Goal: Task Accomplishment & Management: Manage account settings

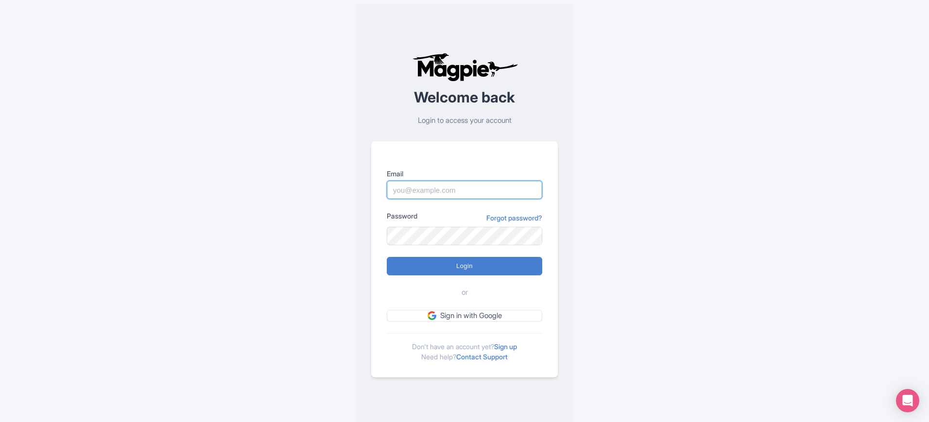
click at [474, 191] on input "Email" at bounding box center [465, 190] width 156 height 18
type input "skronwitter@graylinetoronto.tours"
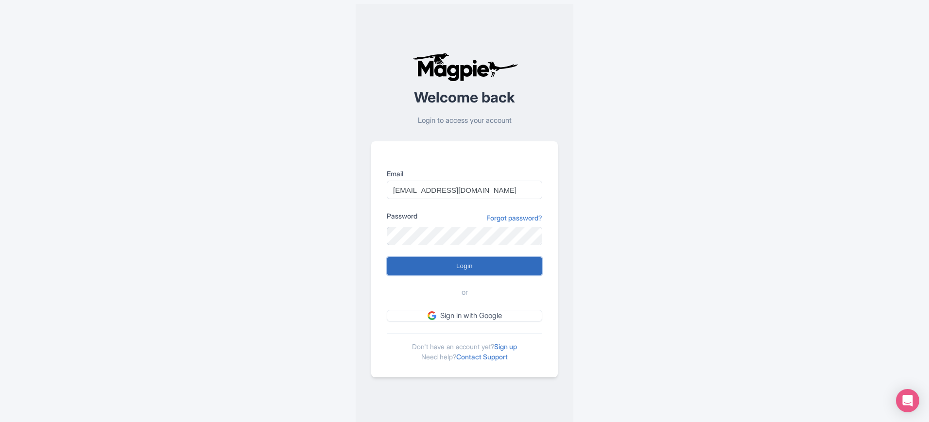
click at [506, 260] on input "Login" at bounding box center [465, 266] width 156 height 18
type input "Logging in..."
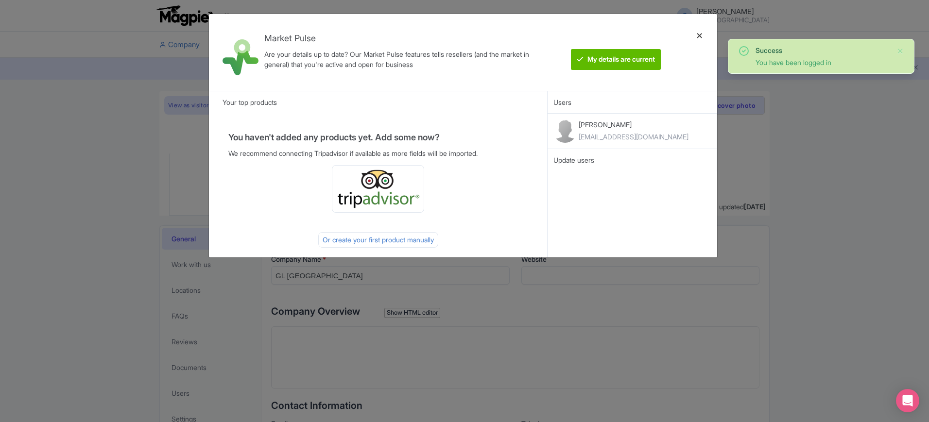
click at [698, 31] on div at bounding box center [699, 52] width 23 height 61
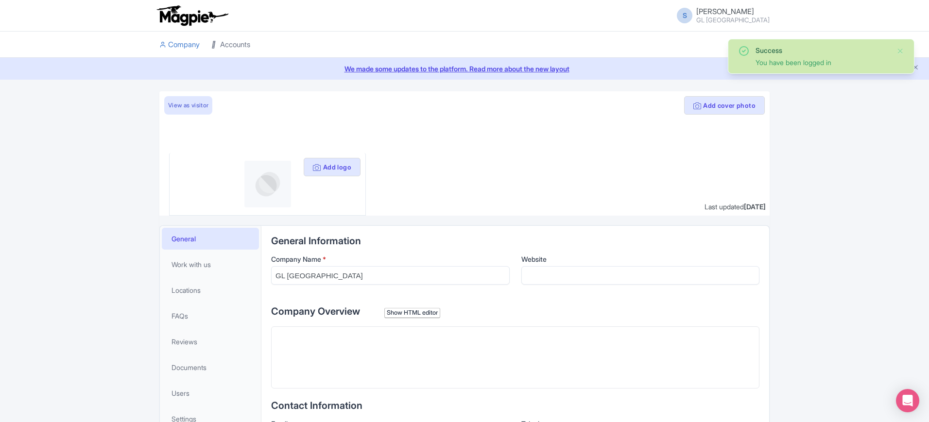
click at [234, 41] on link "Accounts" at bounding box center [230, 45] width 39 height 27
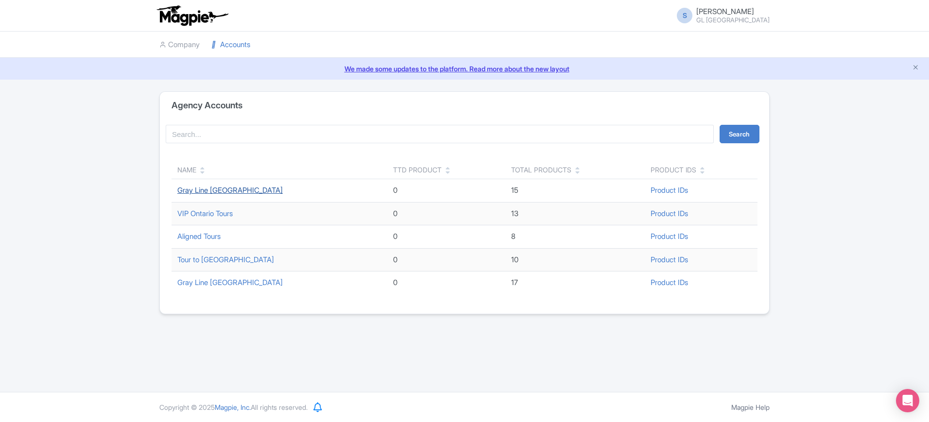
click at [230, 191] on link "Gray Line [GEOGRAPHIC_DATA]" at bounding box center [229, 190] width 105 height 9
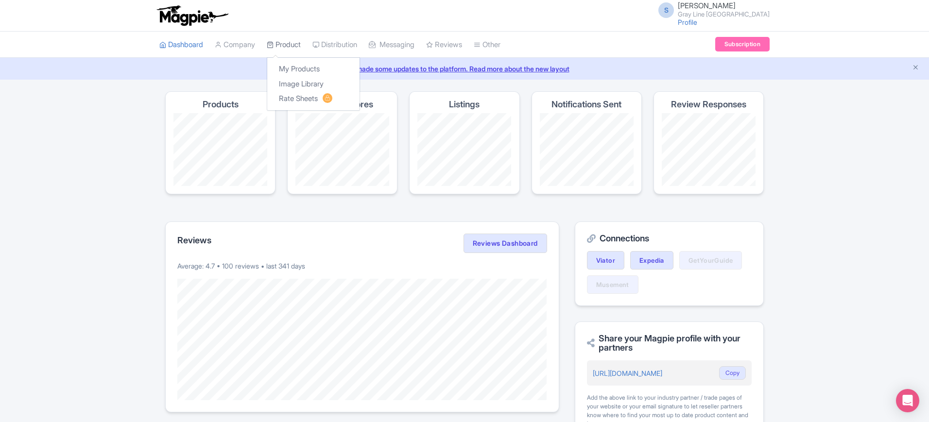
click at [279, 43] on link "Product" at bounding box center [284, 45] width 34 height 27
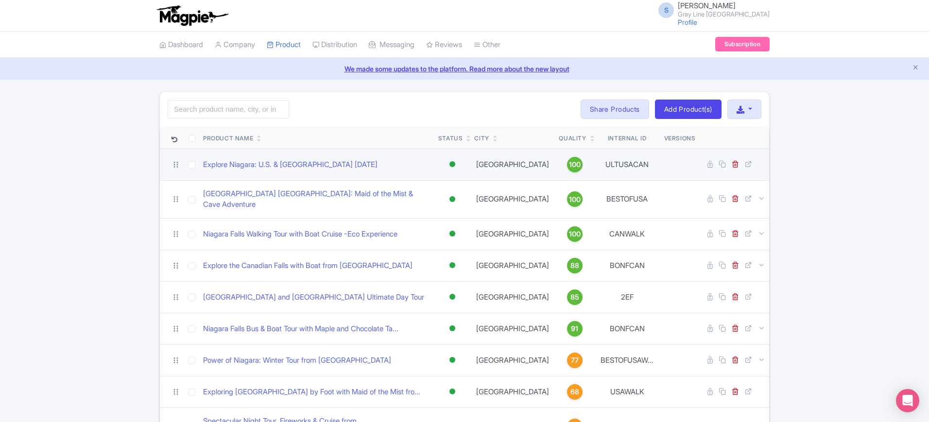
click at [269, 172] on td "Explore Niagara: U.S. & [GEOGRAPHIC_DATA] [DATE]" at bounding box center [316, 165] width 235 height 32
click at [269, 170] on link "Explore Niagara: U.S. & [GEOGRAPHIC_DATA] [DATE]" at bounding box center [290, 164] width 174 height 11
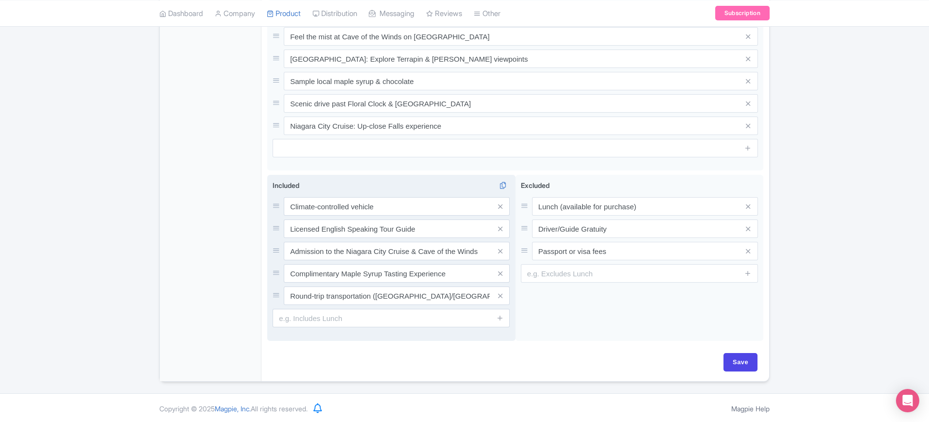
scroll to position [355, 0]
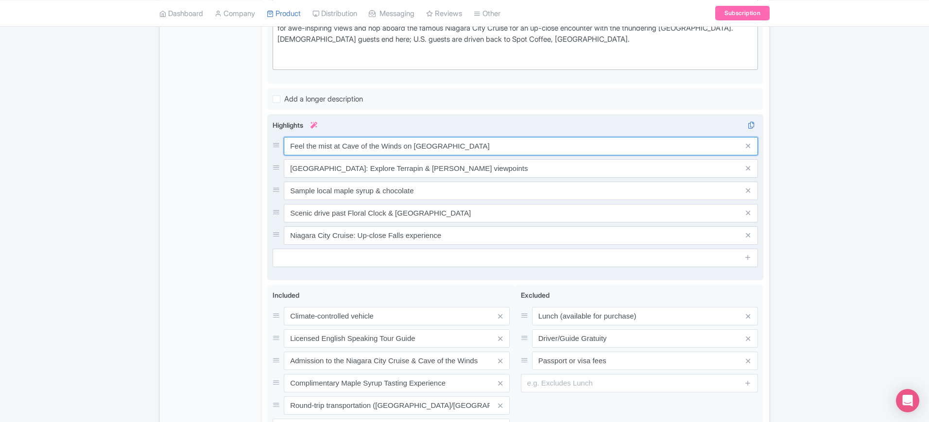
click at [513, 147] on input "Feel the mist at Cave of the Winds on Goat Island" at bounding box center [521, 146] width 474 height 18
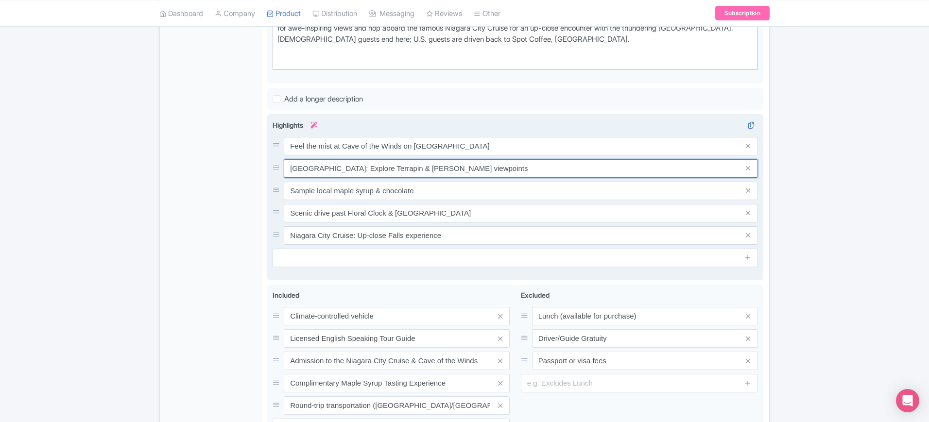
click at [466, 168] on input "Goat Island: Explore Terrapin & Luna viewpoints" at bounding box center [521, 168] width 474 height 18
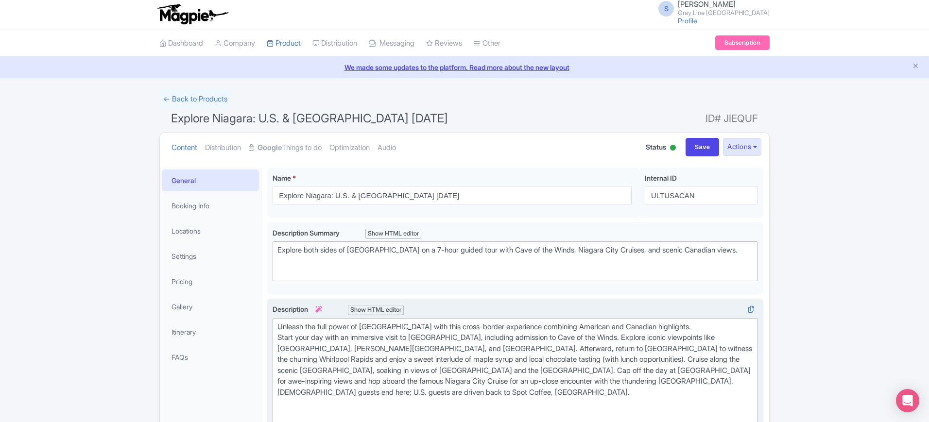
scroll to position [0, 0]
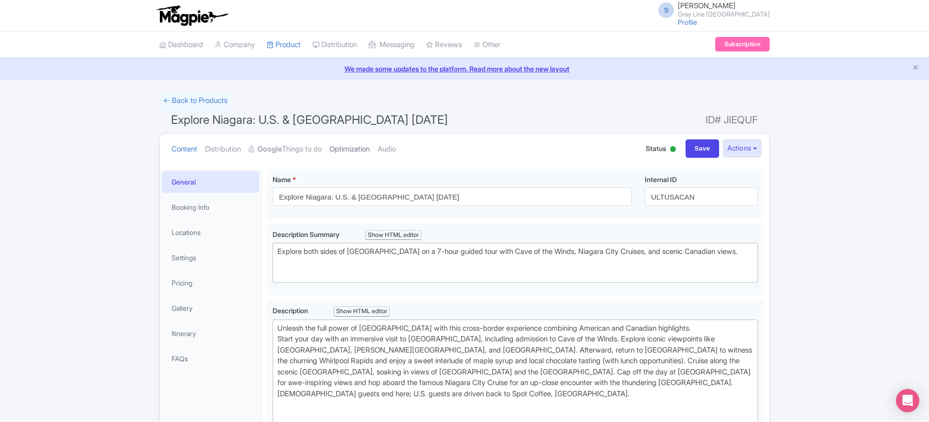
click at [370, 154] on link "Optimization" at bounding box center [350, 149] width 40 height 31
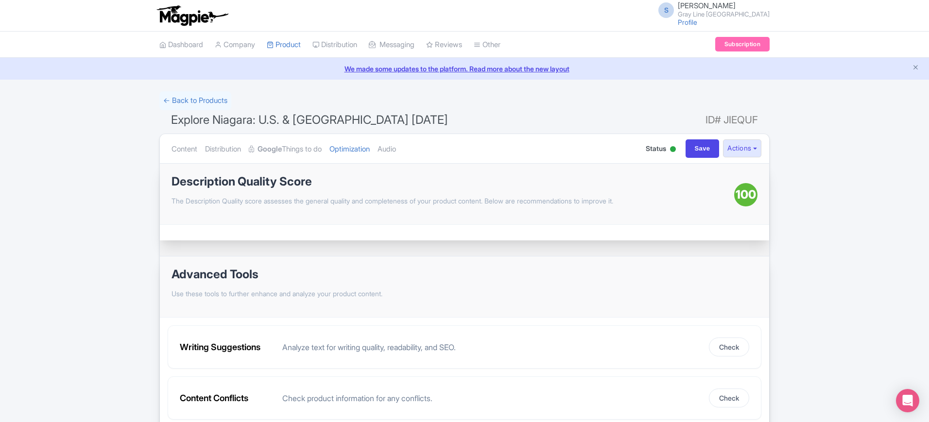
scroll to position [48, 0]
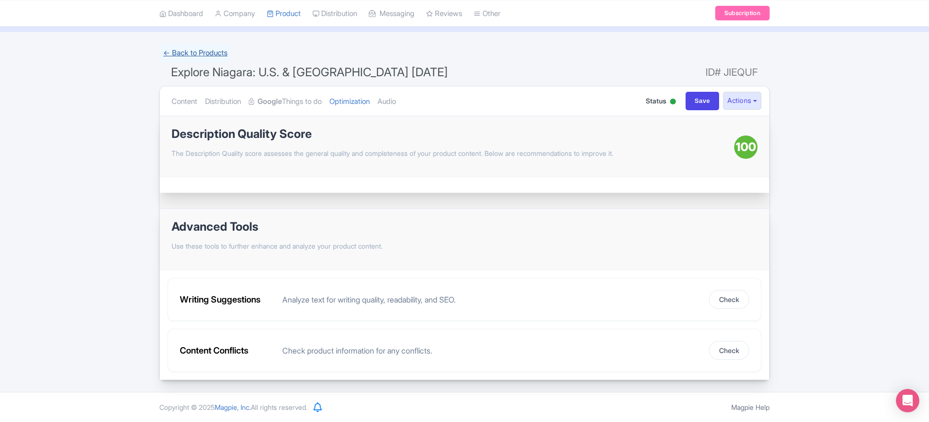
click at [181, 53] on link "← Back to Products" at bounding box center [195, 53] width 72 height 19
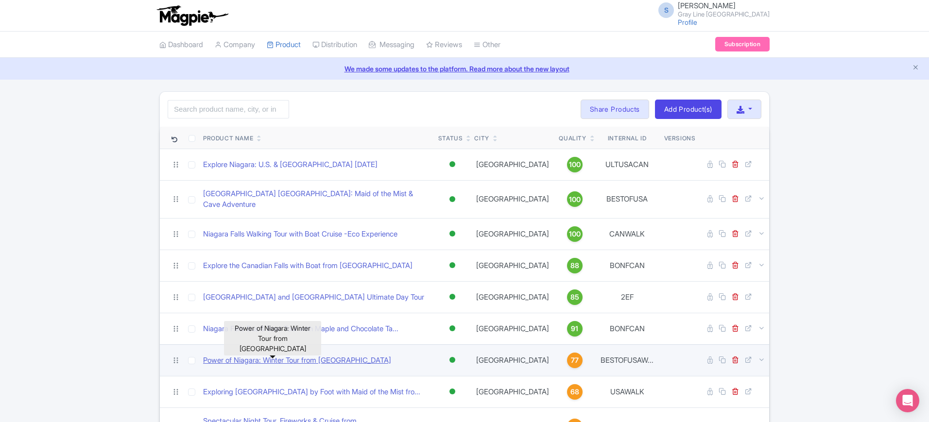
click at [326, 355] on link "Power of Niagara: Winter Tour from [GEOGRAPHIC_DATA]" at bounding box center [297, 360] width 188 height 11
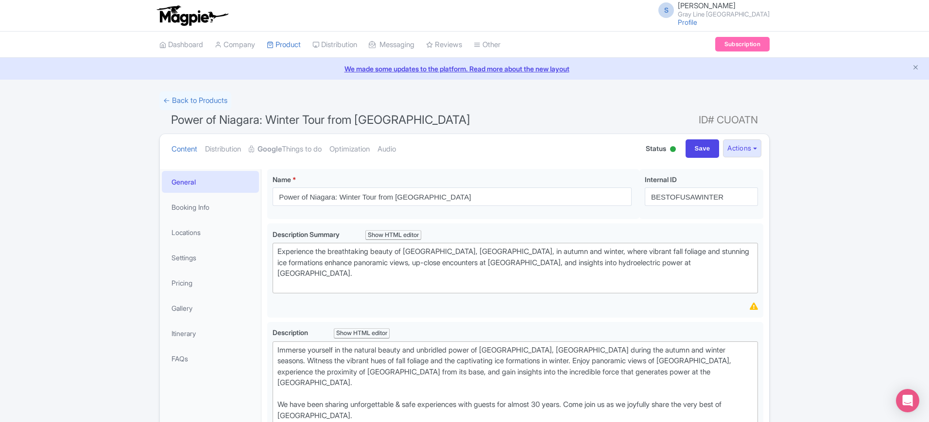
scroll to position [486, 0]
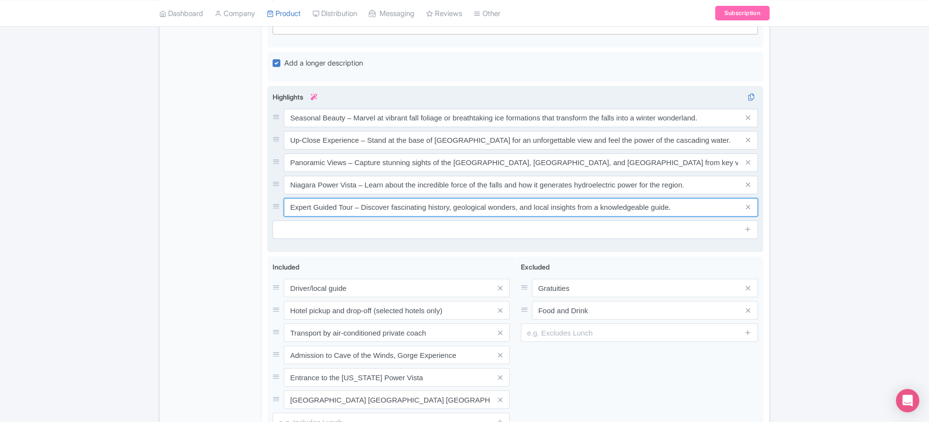
click at [693, 198] on input "Expert Guided Tour – Discover fascinating history, geological wonders, and loca…" at bounding box center [521, 207] width 474 height 18
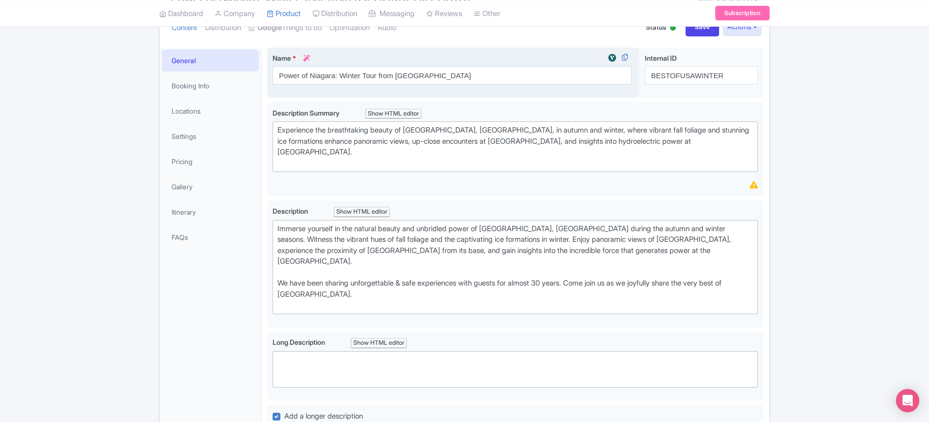
scroll to position [0, 0]
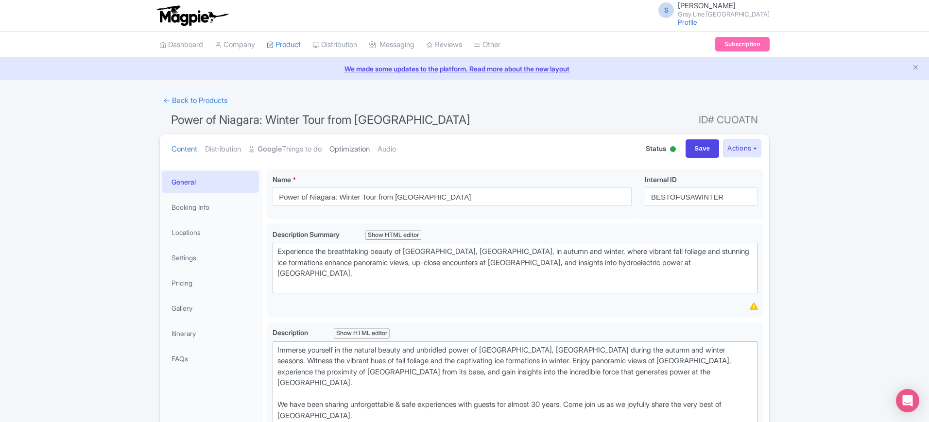
click at [357, 150] on link "Optimization" at bounding box center [350, 149] width 40 height 31
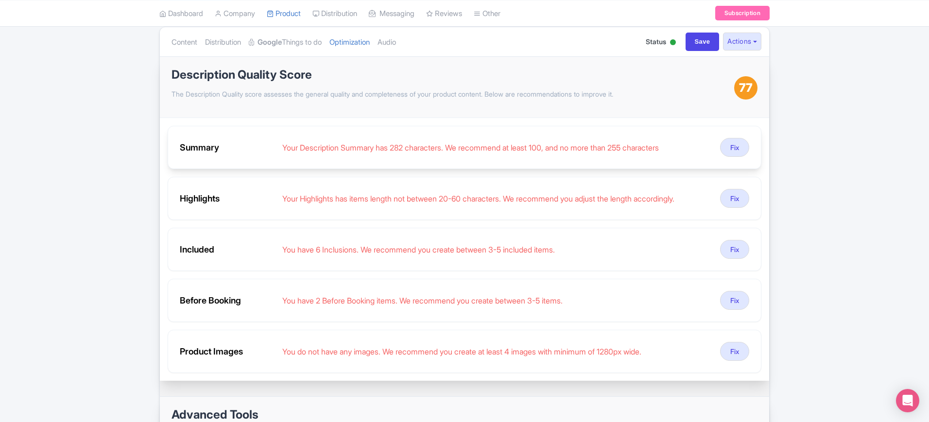
scroll to position [122, 0]
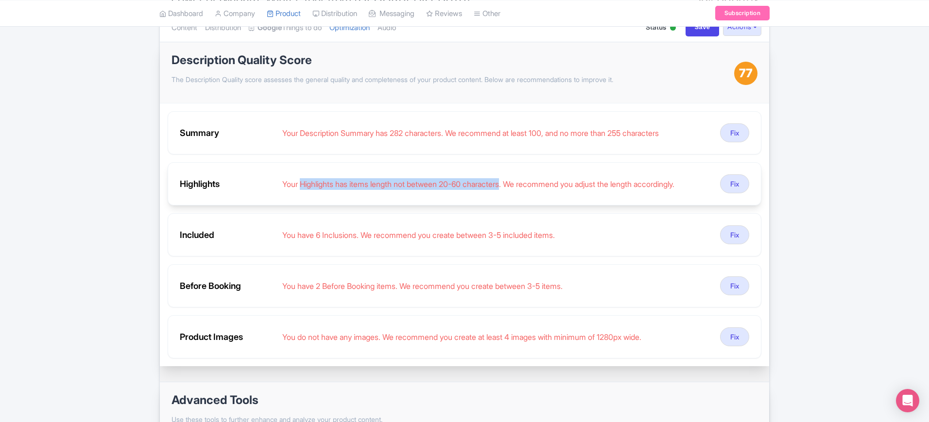
drag, startPoint x: 511, startPoint y: 185, endPoint x: 302, endPoint y: 187, distance: 209.0
click at [302, 187] on div "Your Highlights has items length not between 20-60 characters. We recommend you…" at bounding box center [497, 184] width 430 height 12
copy div "Highlights has items length not between 20-60 characters"
